Goal: Information Seeking & Learning: Check status

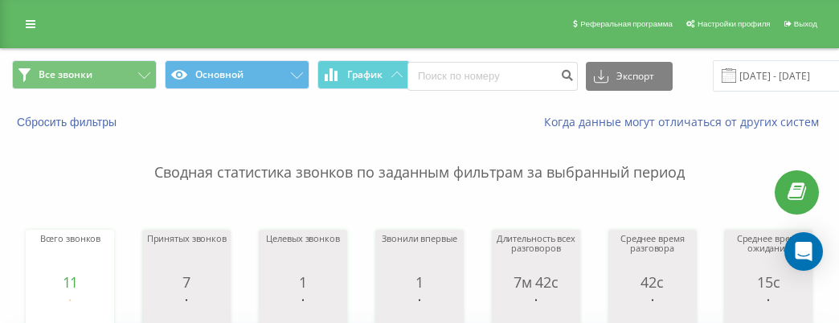
click at [14, 32] on div "Реферальная программа Настройки профиля Выход" at bounding box center [419, 24] width 839 height 48
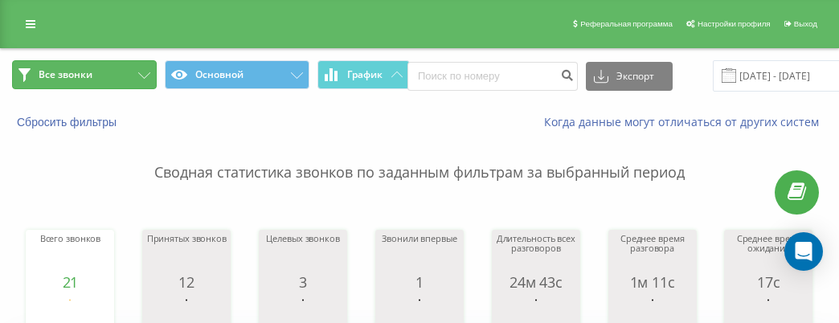
click at [89, 76] on span "Все звонки" at bounding box center [66, 74] width 54 height 13
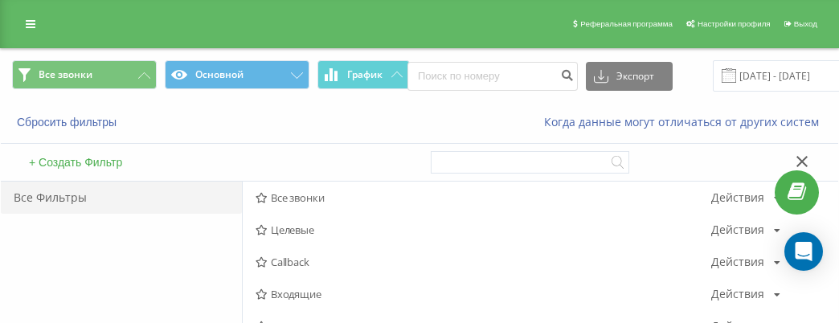
click at [807, 160] on icon at bounding box center [802, 161] width 12 height 11
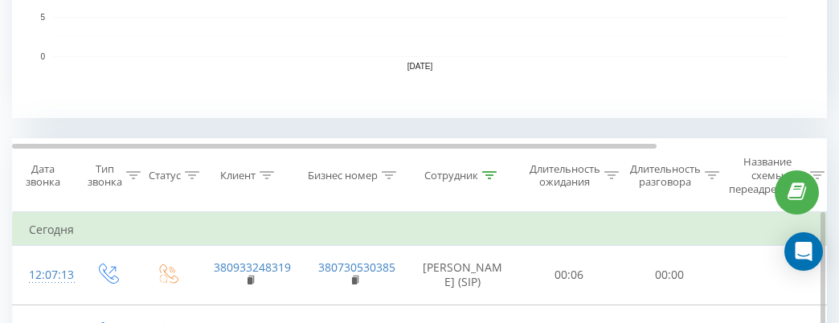
scroll to position [603, 0]
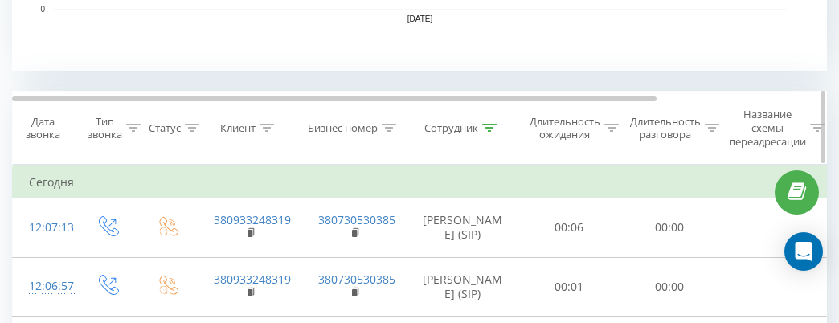
click at [455, 125] on div "Сотрудник" at bounding box center [451, 128] width 54 height 14
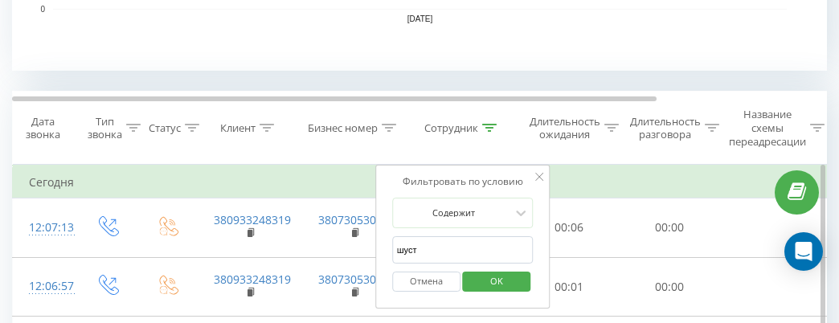
click at [441, 281] on button "Отмена" at bounding box center [426, 282] width 68 height 20
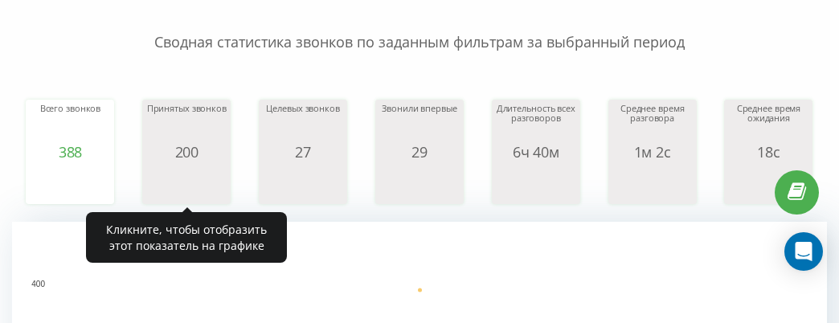
scroll to position [25, 0]
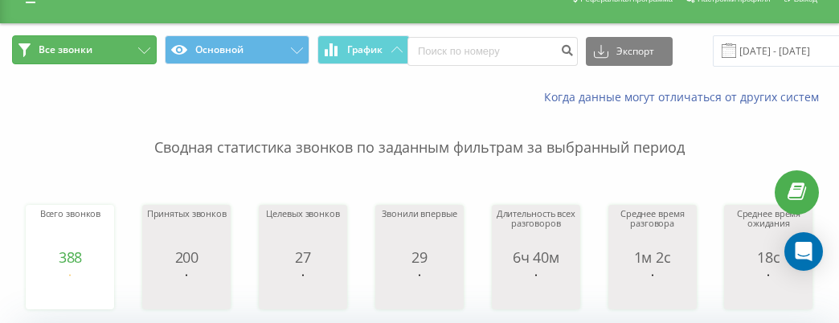
click at [114, 51] on button "Все звонки" at bounding box center [84, 49] width 145 height 29
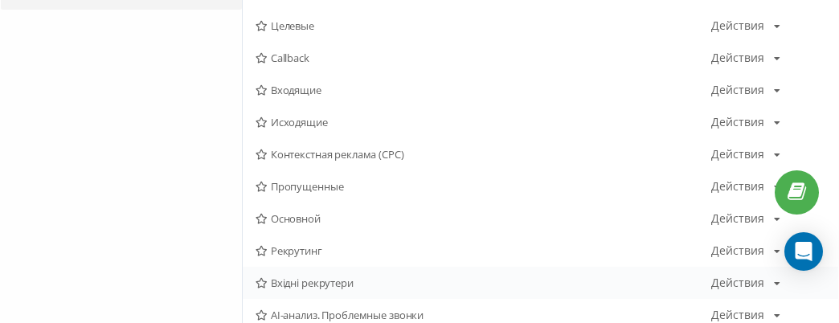
scroll to position [226, 0]
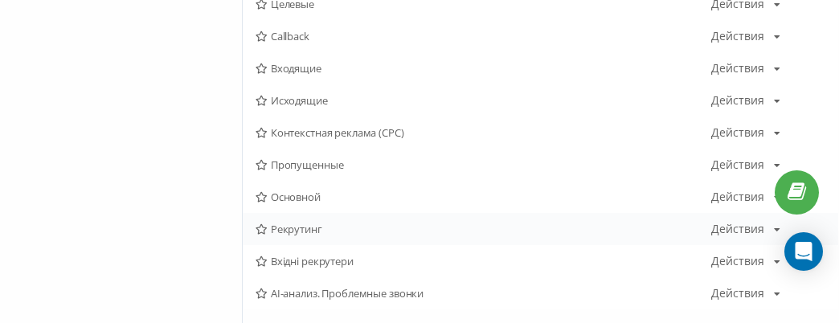
click at [289, 234] on span "Рекрутинг" at bounding box center [484, 228] width 456 height 11
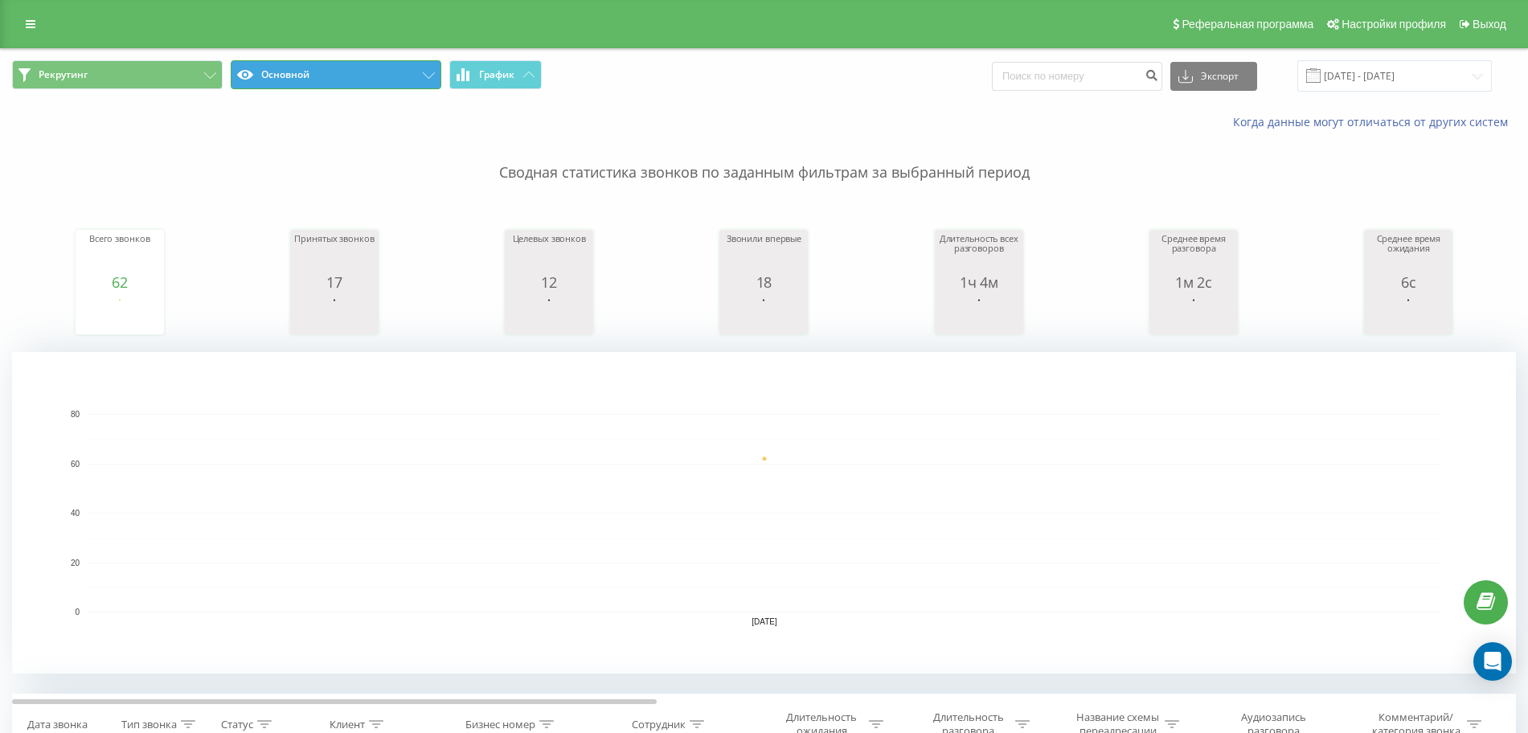
click at [302, 68] on button "Основной" at bounding box center [336, 74] width 211 height 29
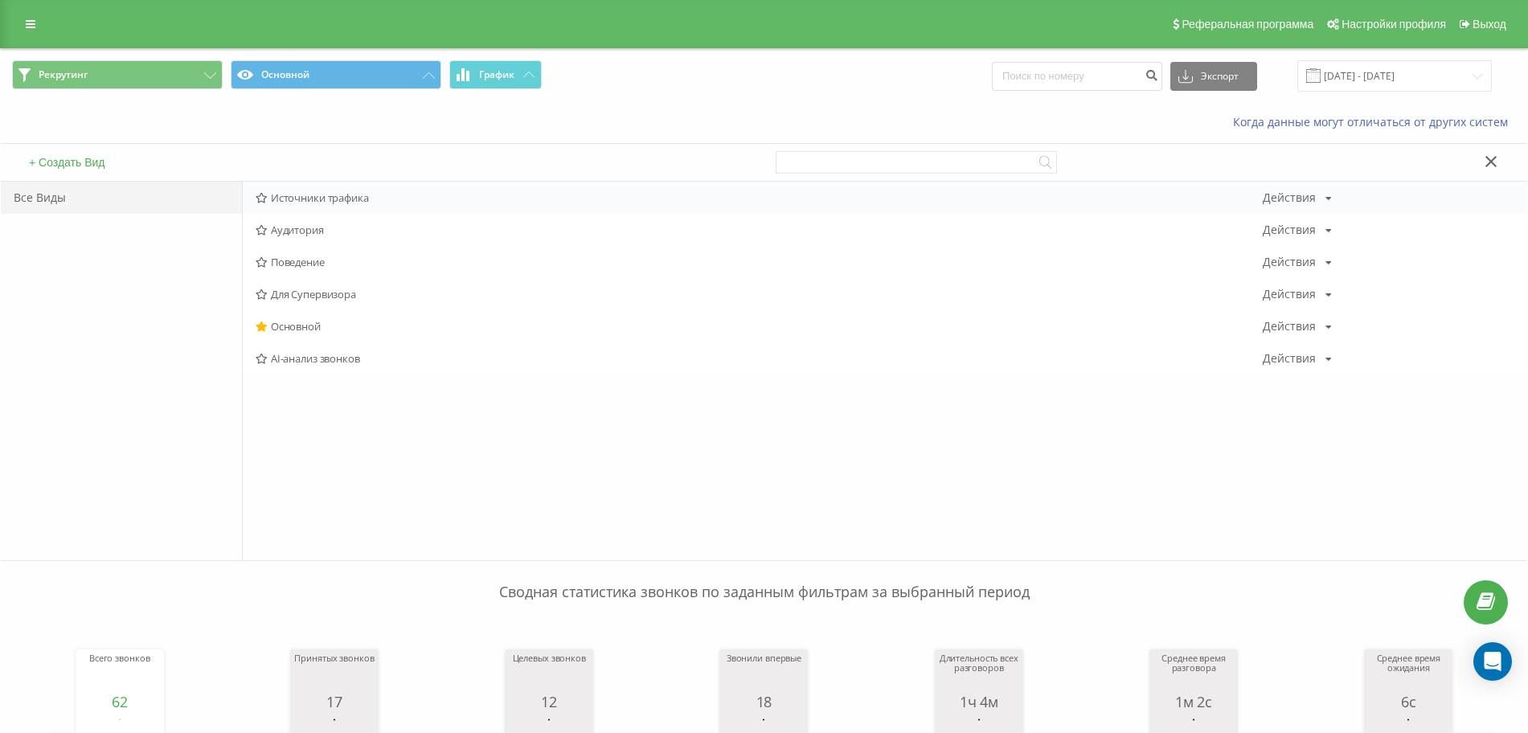
click at [395, 194] on span "Источники трафика" at bounding box center [759, 197] width 1007 height 11
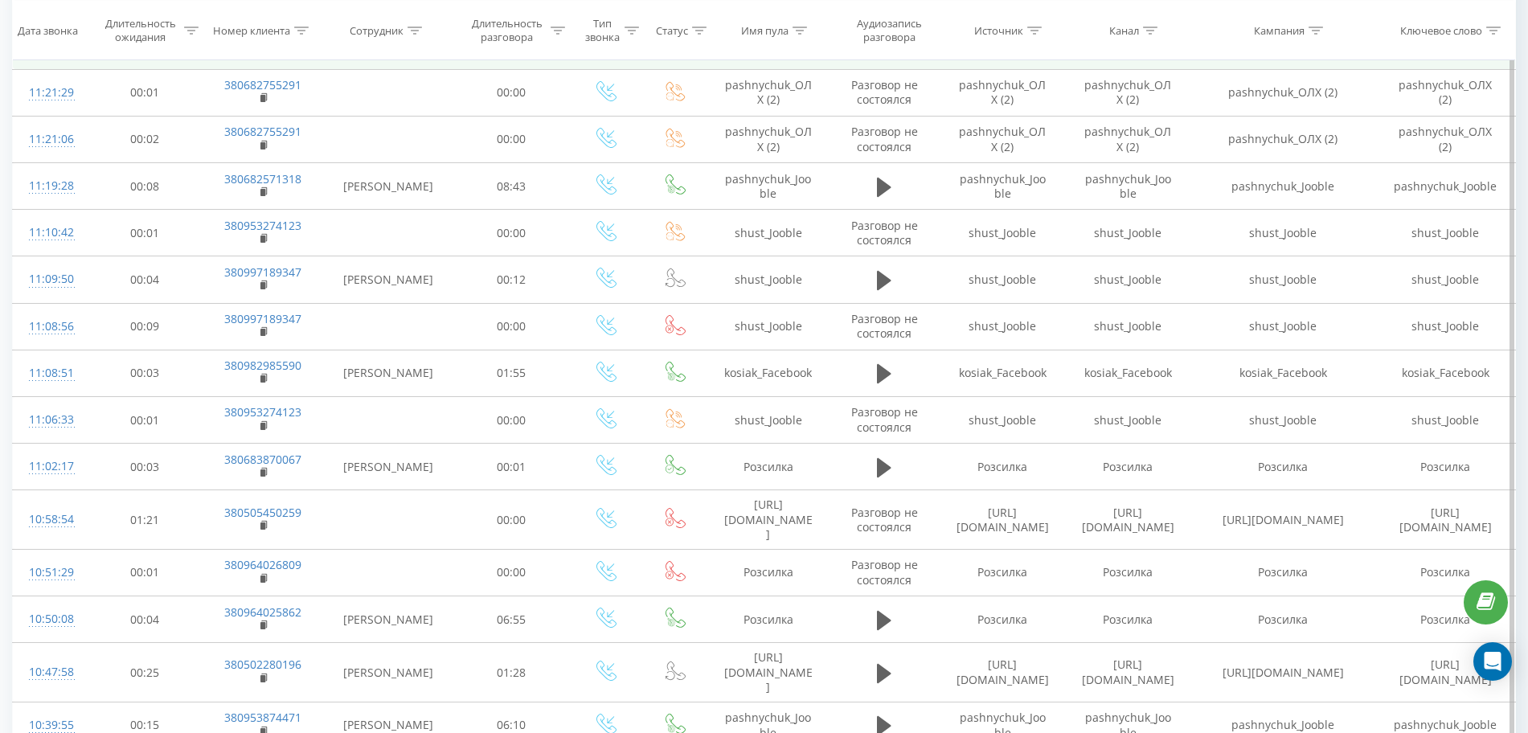
scroll to position [1284, 0]
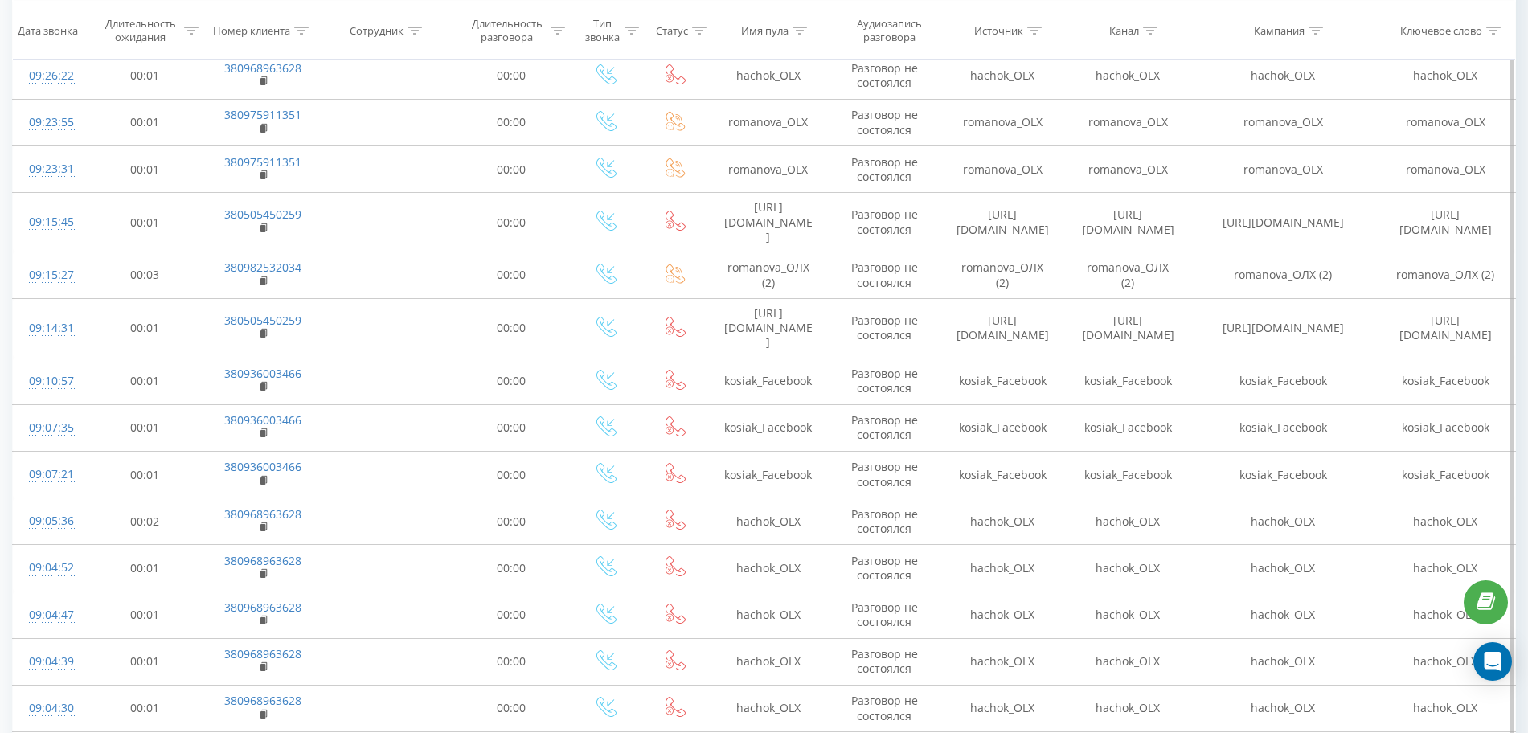
scroll to position [1284, 0]
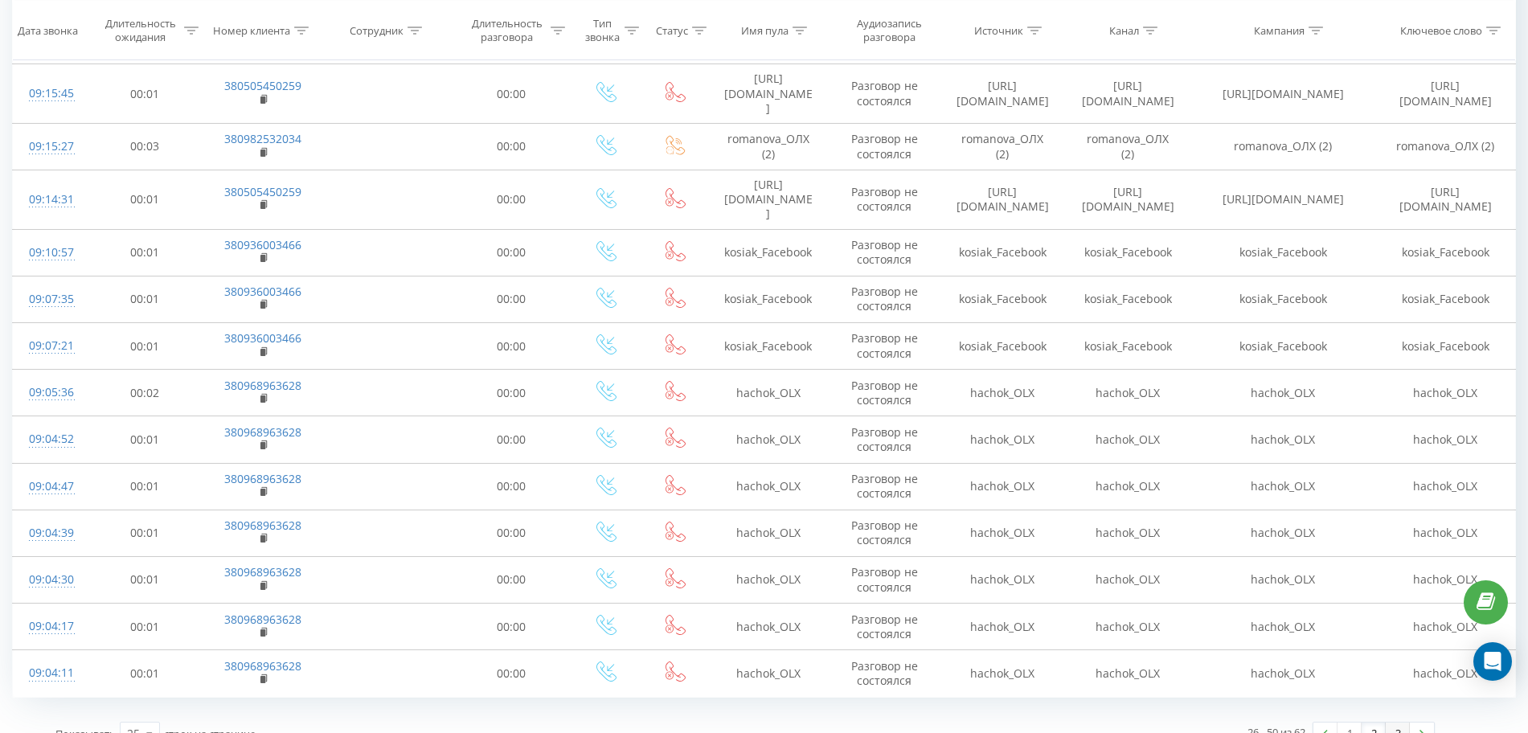
click at [854, 322] on link "3" at bounding box center [1398, 734] width 24 height 23
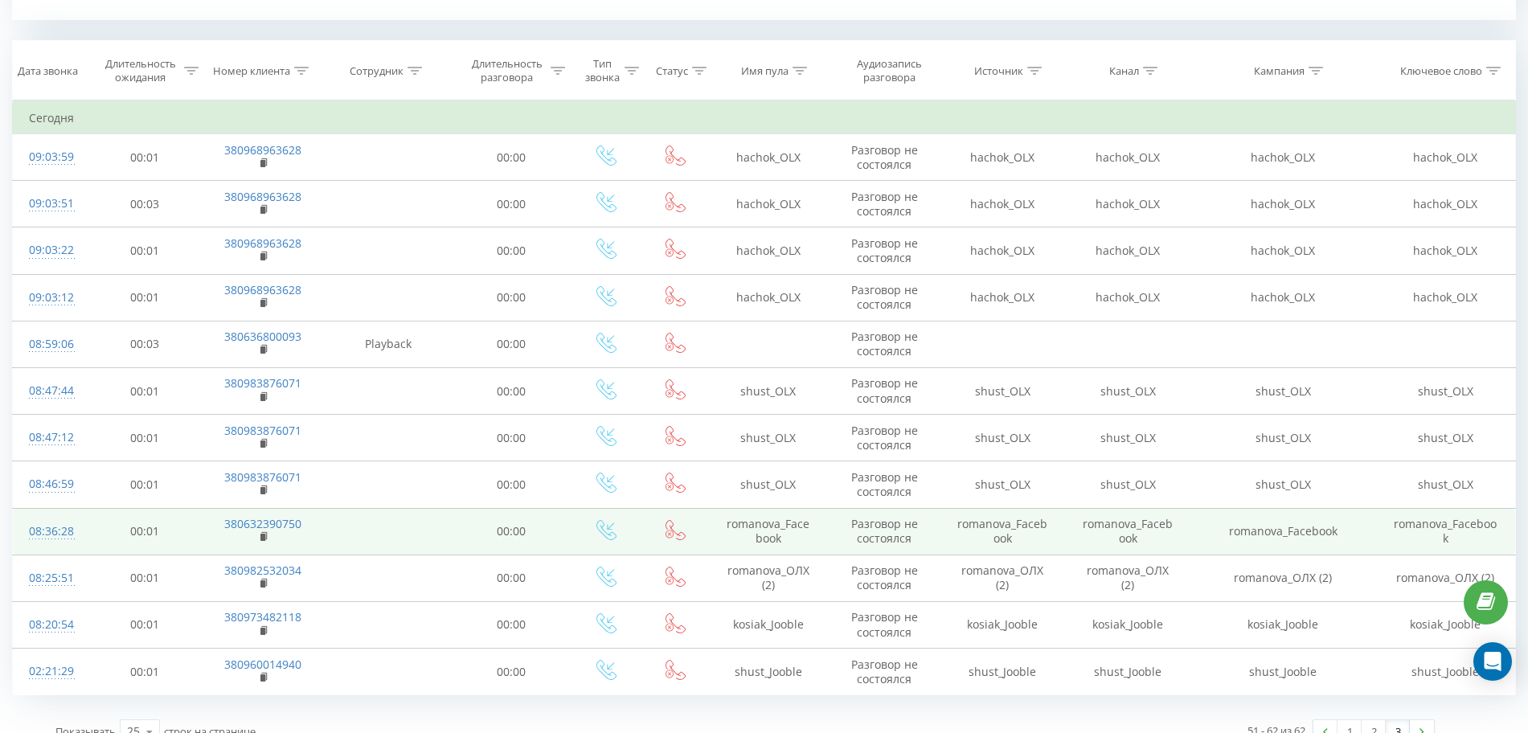
scroll to position [676, 0]
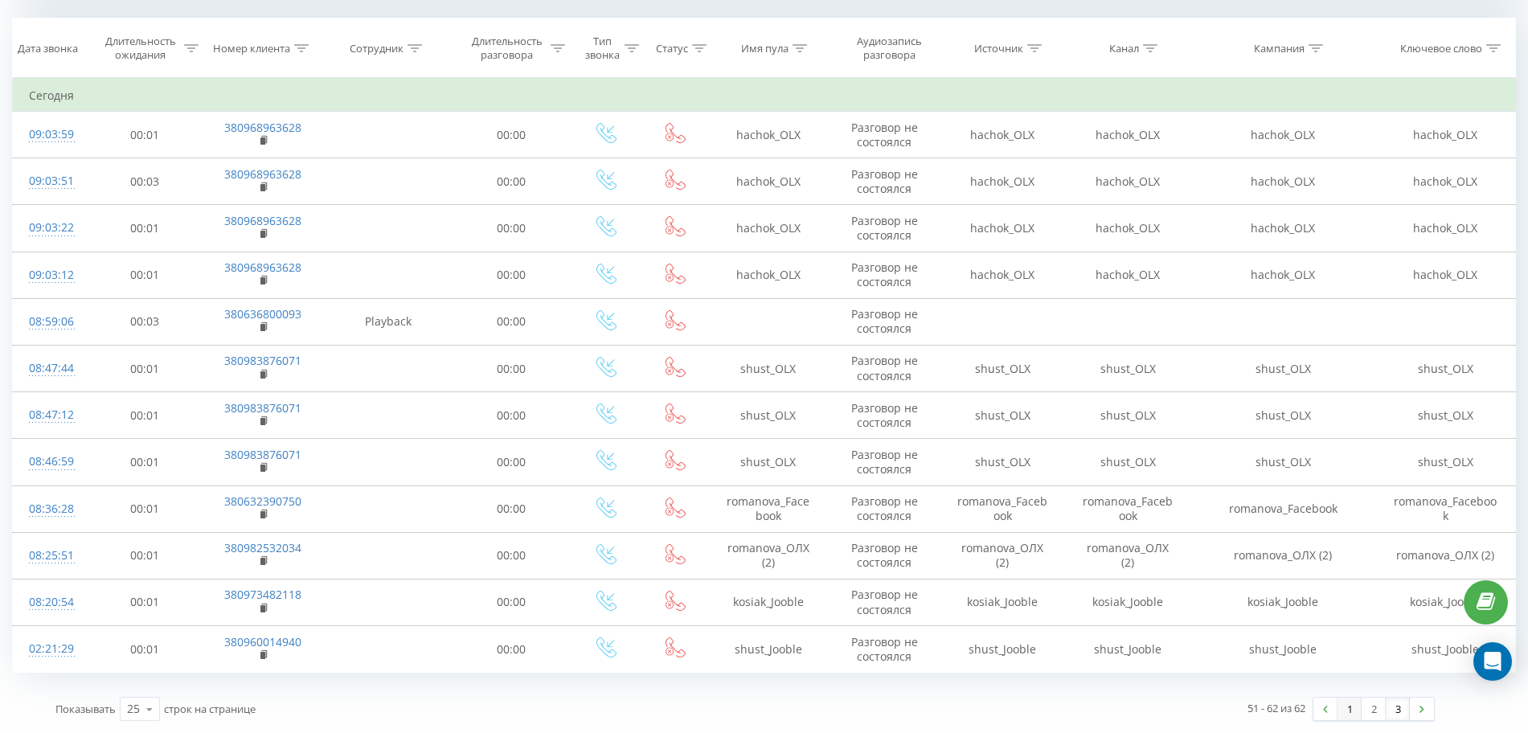
click at [854, 322] on link "1" at bounding box center [1349, 709] width 24 height 23
